Goal: Find specific page/section

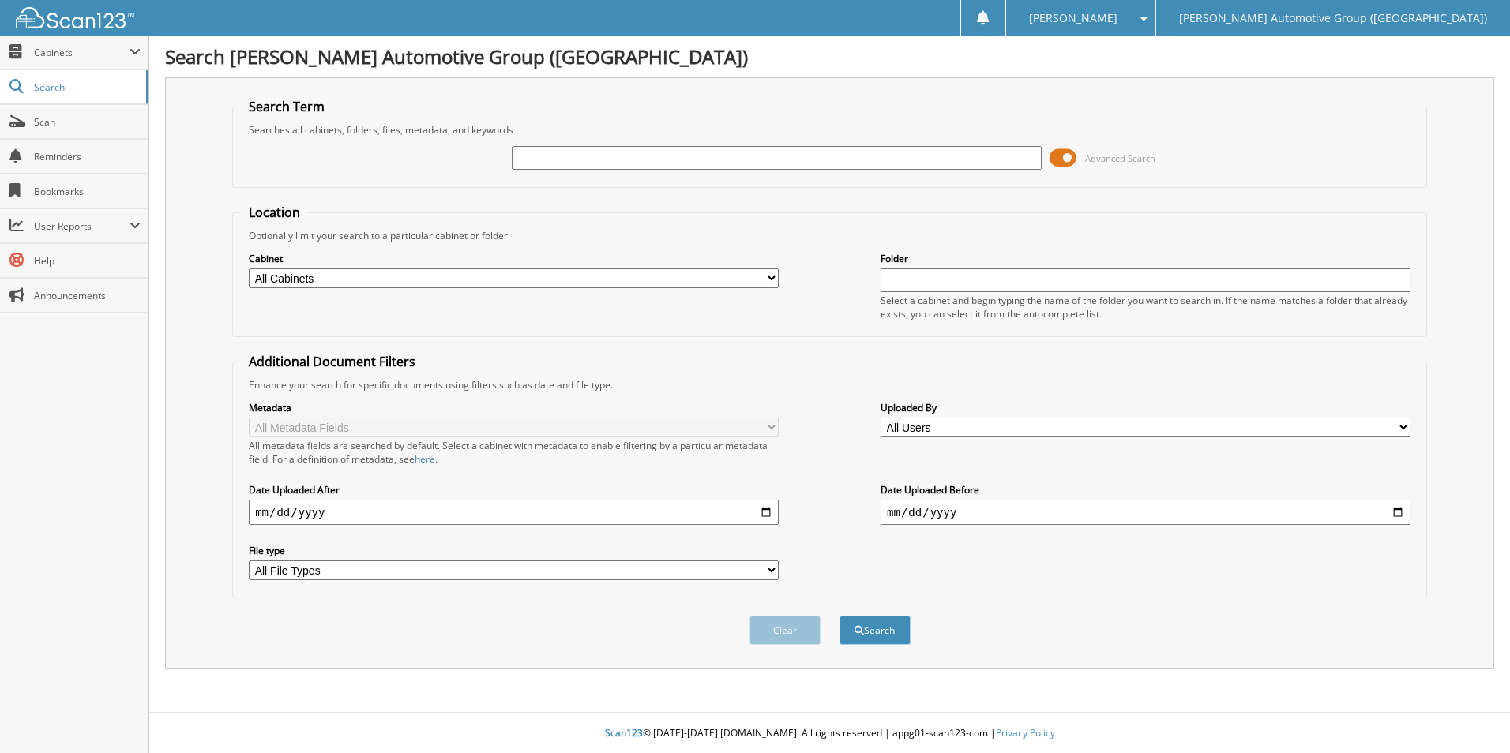
click at [588, 287] on select "All Cabinets ACCOUNTS PAYABLE ACCOUNTS RECEIVABLE CANCELLATIONS CO LCC LCD CAR …" at bounding box center [514, 278] width 530 height 20
select select "44275"
click at [249, 268] on select "All Cabinets ACCOUNTS PAYABLE ACCOUNTS RECEIVABLE CANCELLATIONS CO LCC LCD CAR …" at bounding box center [514, 278] width 530 height 20
click at [566, 161] on input "text" at bounding box center [777, 158] width 530 height 24
type input "GR421191"
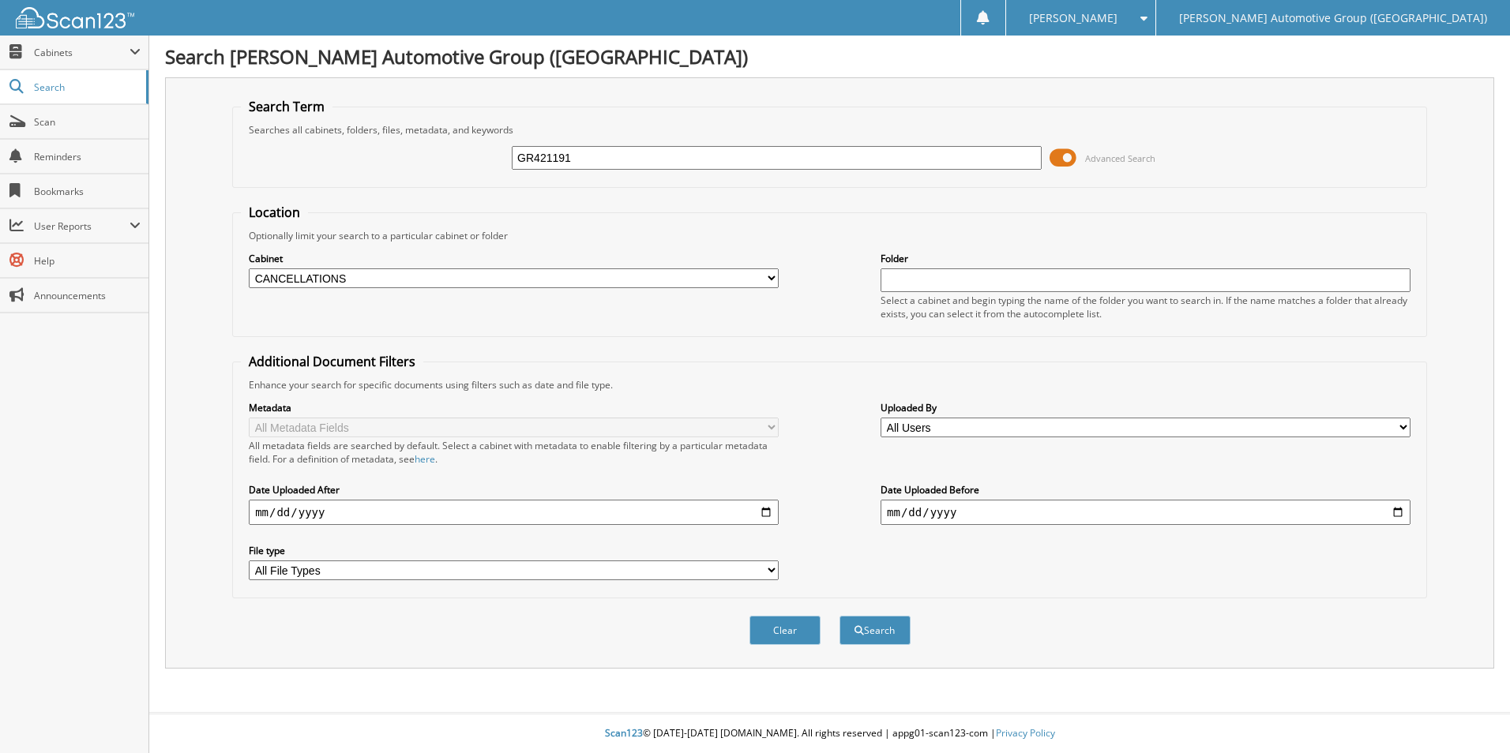
click at [839, 616] on button "Search" at bounding box center [874, 630] width 71 height 29
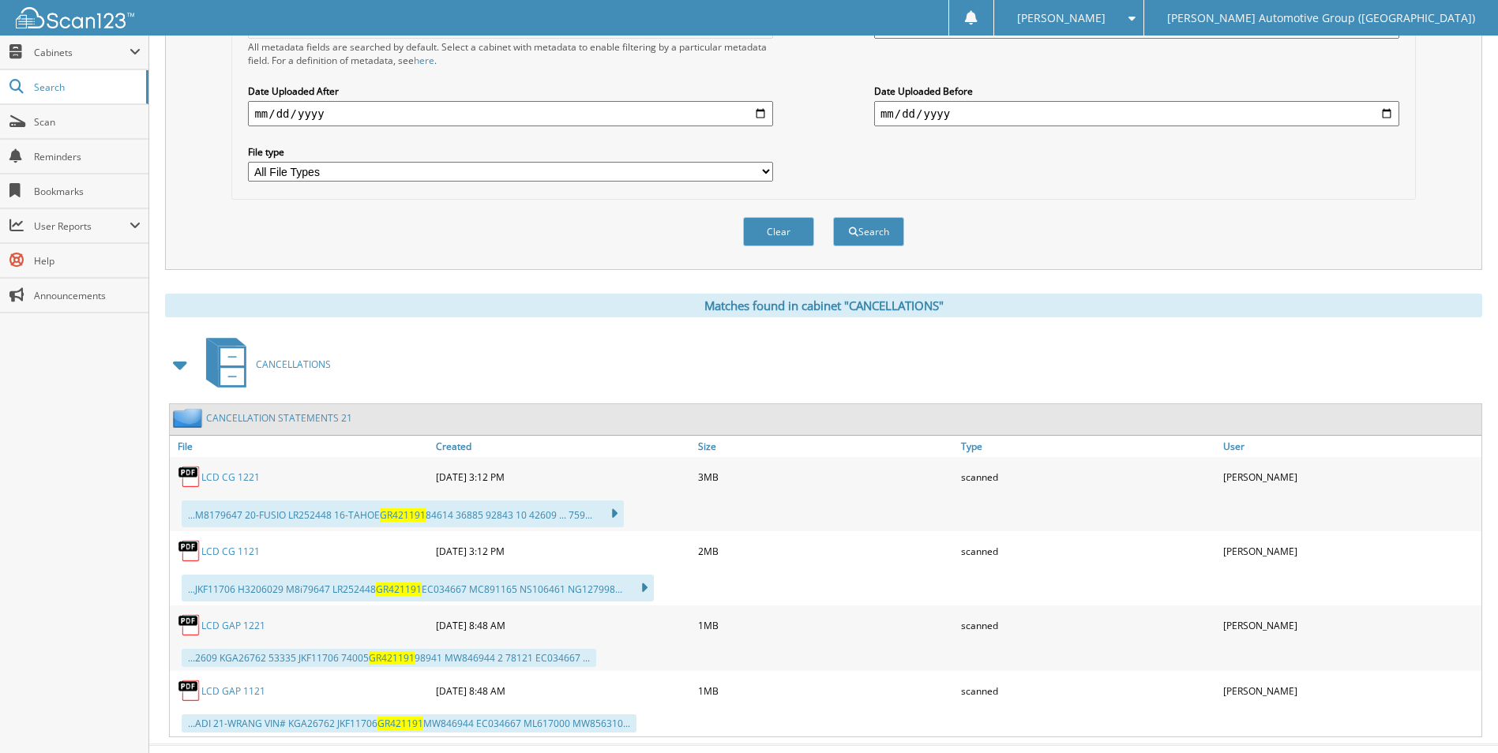
scroll to position [431, 0]
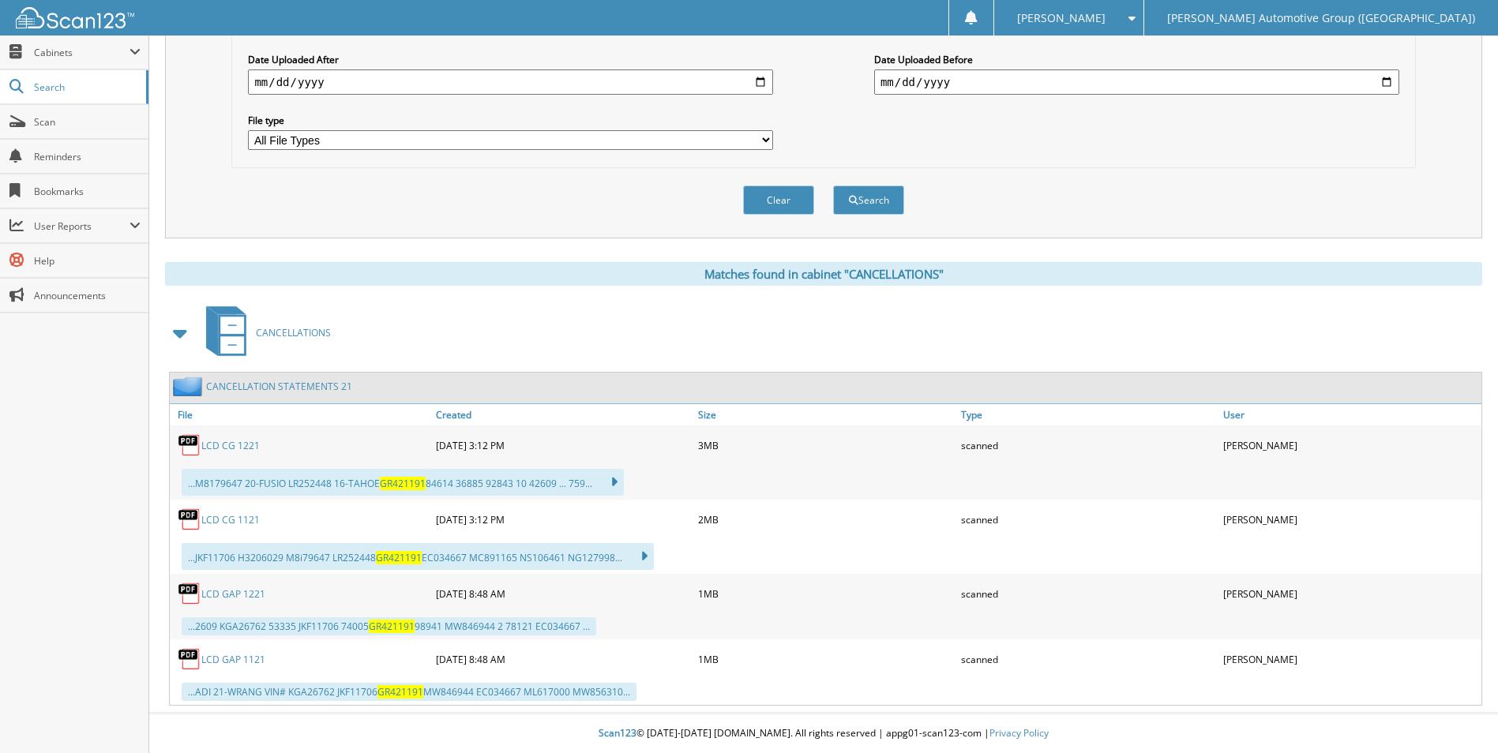
click at [938, 334] on div "CANCELLATIONS" at bounding box center [823, 333] width 1317 height 62
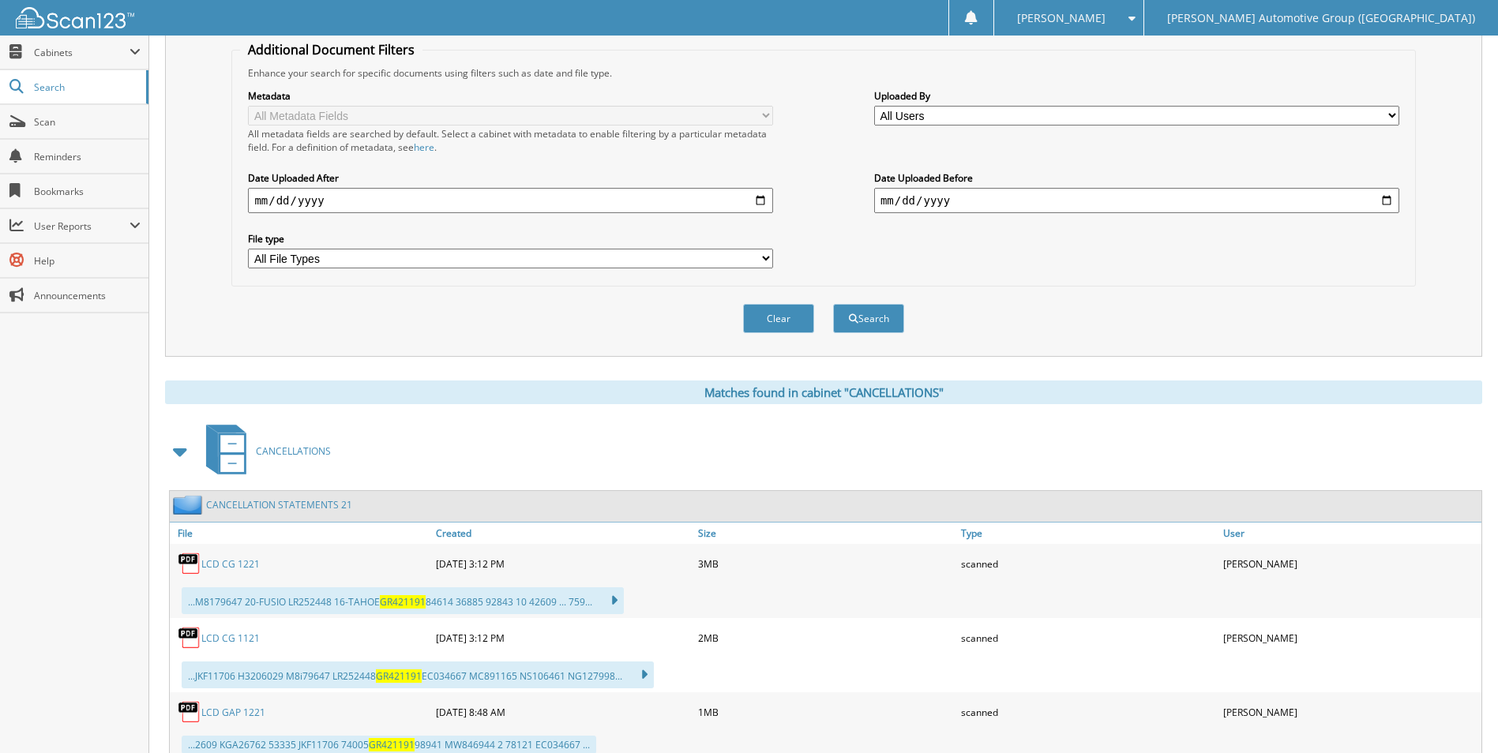
scroll to position [0, 0]
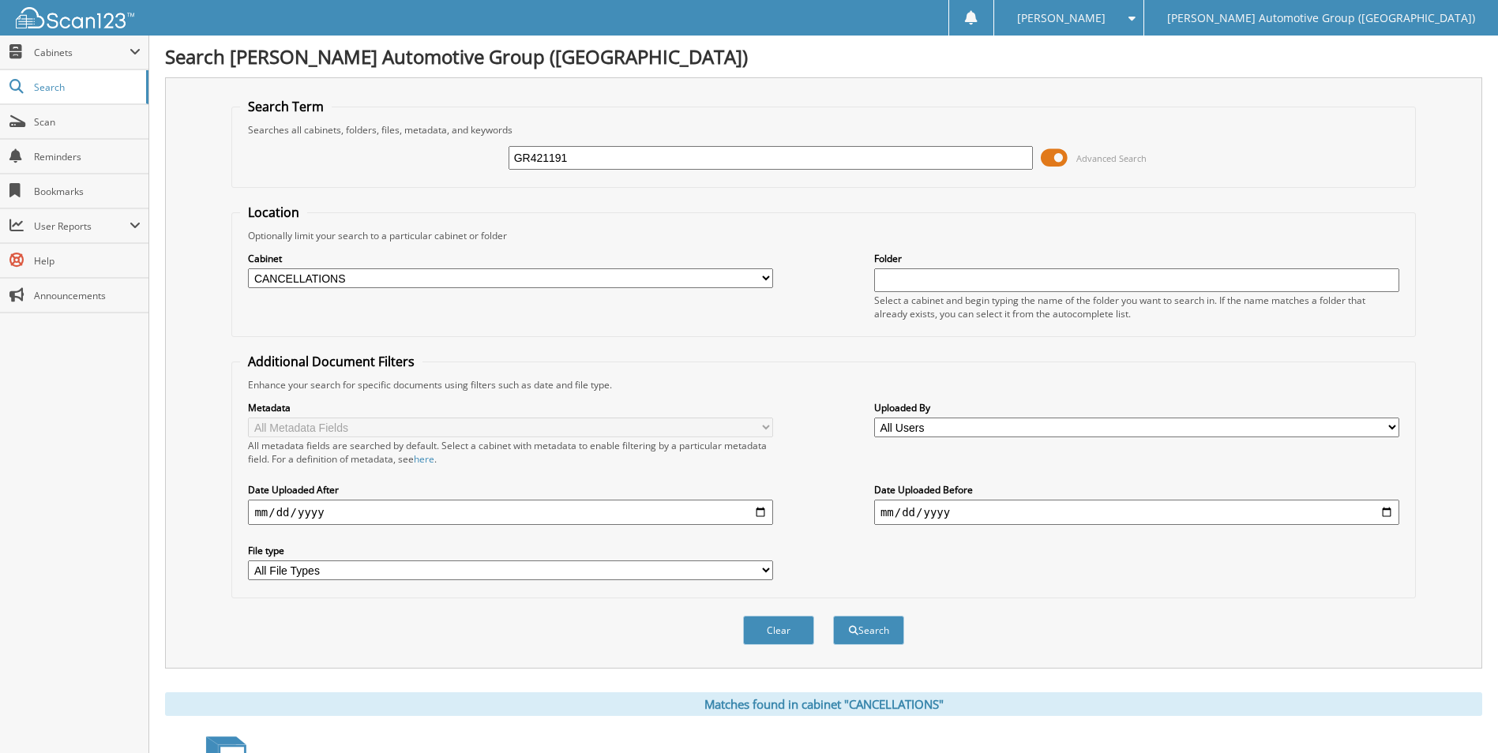
drag, startPoint x: 768, startPoint y: 160, endPoint x: 591, endPoint y: 156, distance: 176.9
click at [591, 156] on input "GR421191" at bounding box center [770, 158] width 525 height 24
type input "G"
type input "LLA00860"
click at [833, 616] on button "Search" at bounding box center [868, 630] width 71 height 29
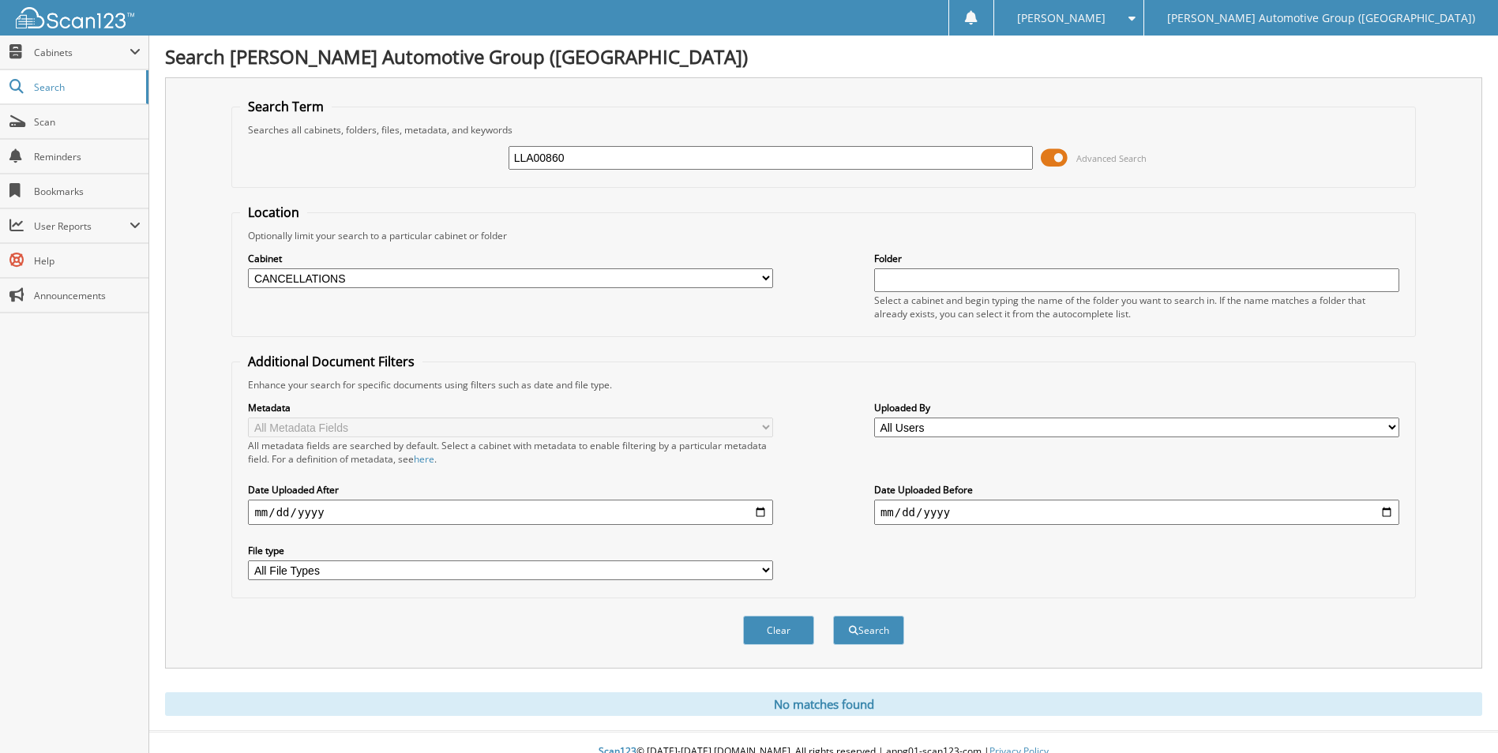
scroll to position [19, 0]
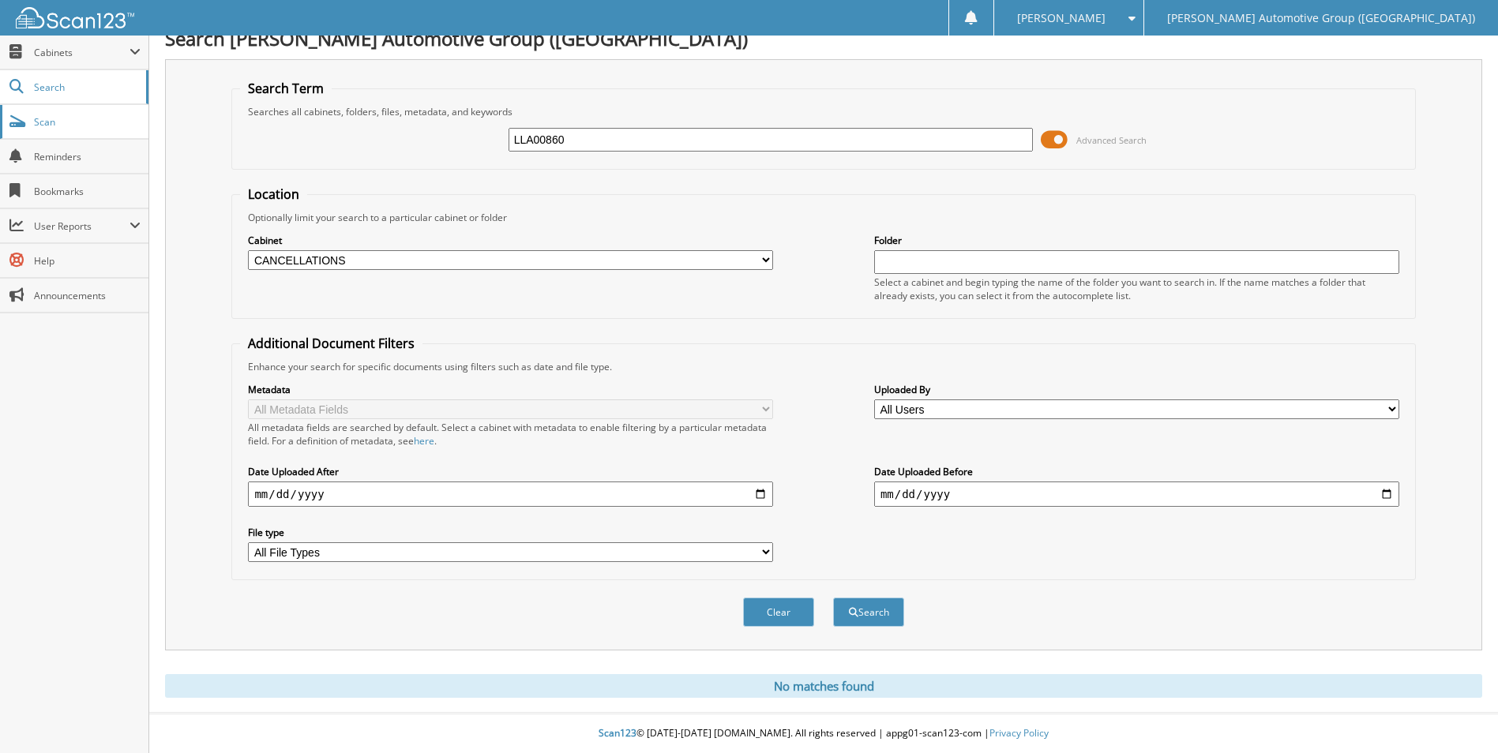
click at [61, 135] on link "Scan" at bounding box center [74, 122] width 148 height 34
